Goal: Transaction & Acquisition: Book appointment/travel/reservation

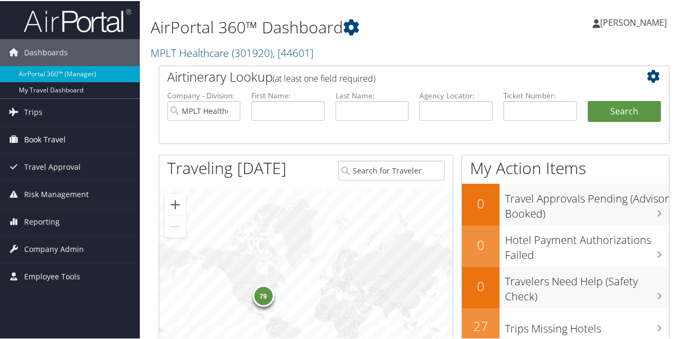
click at [80, 130] on link "Book Travel" at bounding box center [70, 138] width 140 height 27
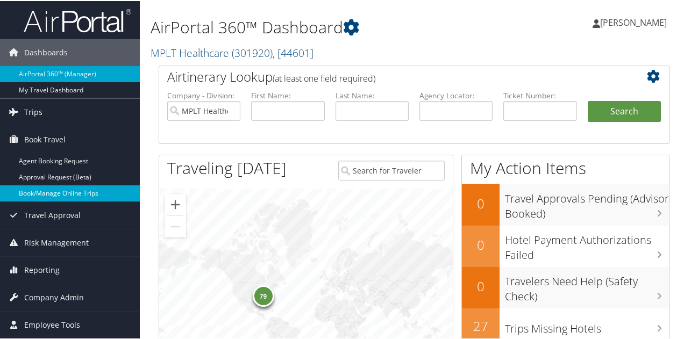
click at [78, 195] on link "Book/Manage Online Trips" at bounding box center [70, 192] width 140 height 16
